Goal: Task Accomplishment & Management: Use online tool/utility

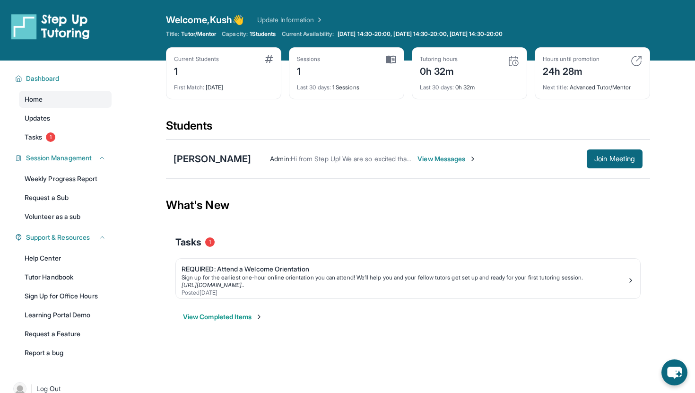
click at [418, 157] on span "View Messages" at bounding box center [447, 158] width 59 height 9
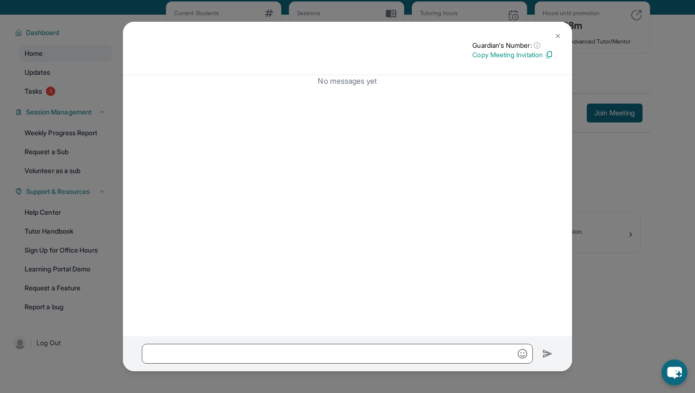
scroll to position [61, 0]
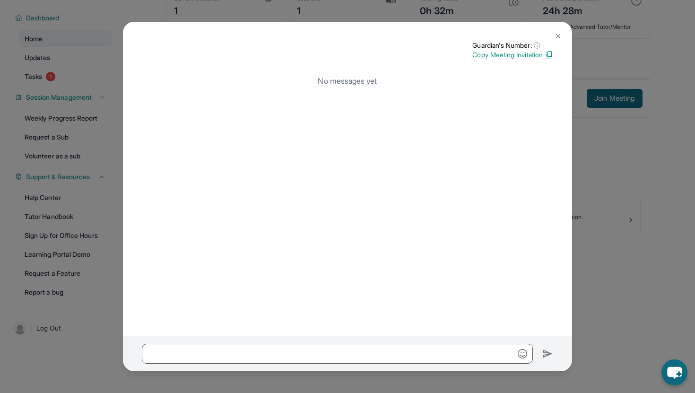
click at [563, 37] on button at bounding box center [558, 35] width 19 height 19
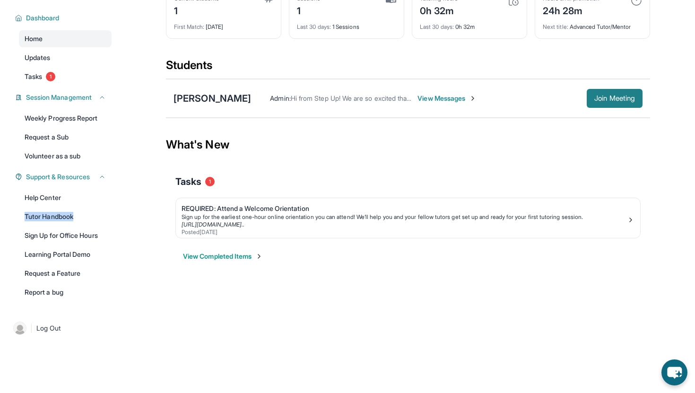
click at [597, 93] on button "Join Meeting" at bounding box center [615, 98] width 56 height 19
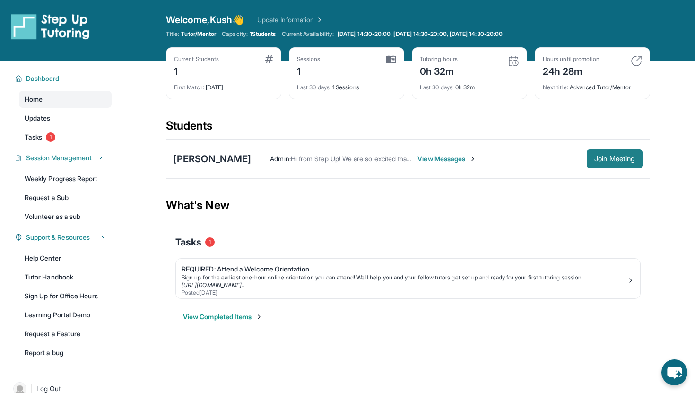
click at [595, 158] on span "Join Meeting" at bounding box center [615, 159] width 41 height 6
